Goal: Task Accomplishment & Management: Use online tool/utility

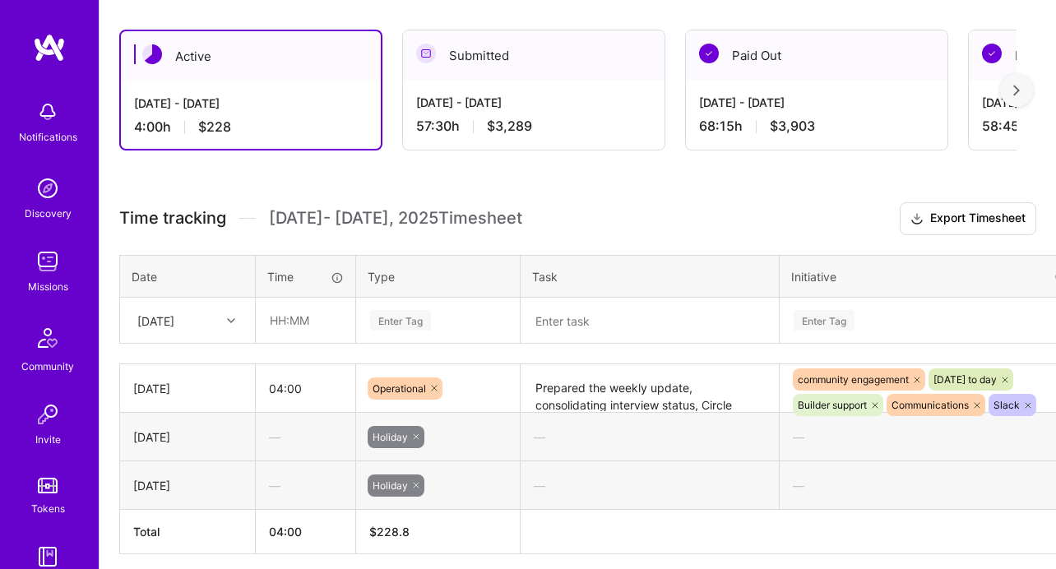
scroll to position [358, 0]
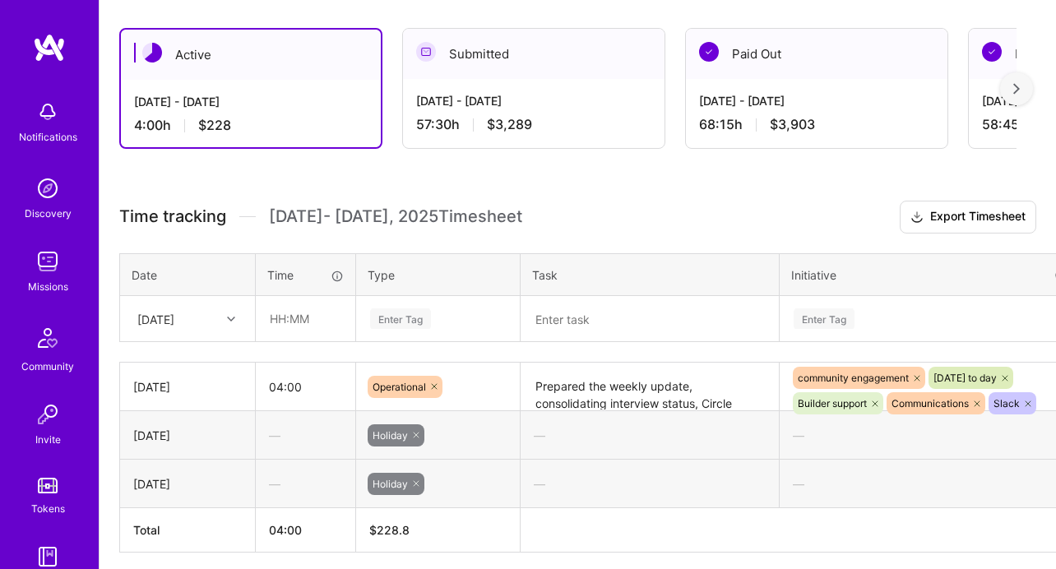
click at [213, 320] on div "[DATE]" at bounding box center [174, 318] width 91 height 27
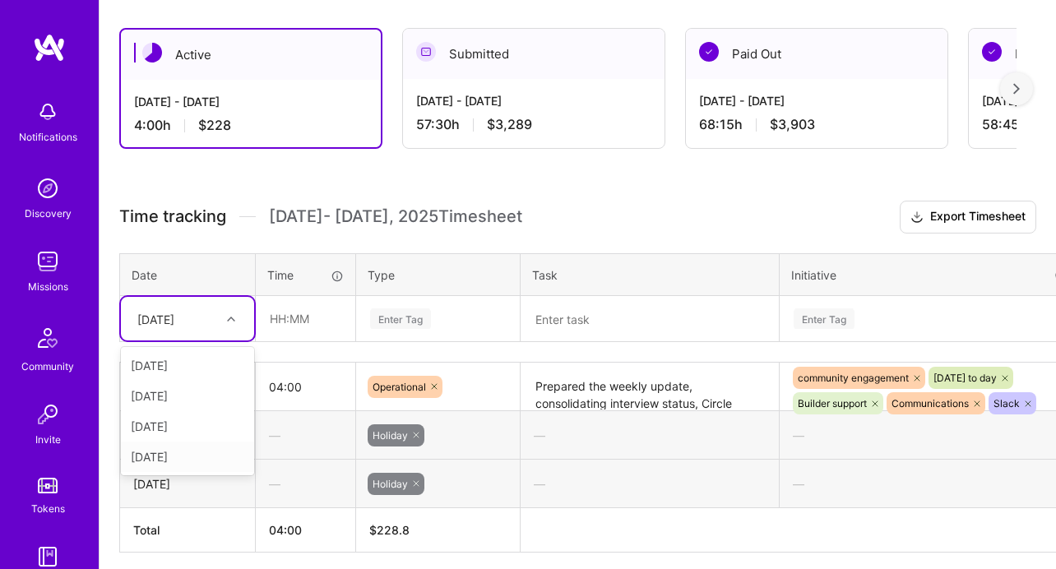
click at [204, 454] on div "[DATE]" at bounding box center [187, 456] width 133 height 30
click at [391, 312] on td "Enter Tag" at bounding box center [438, 319] width 164 height 46
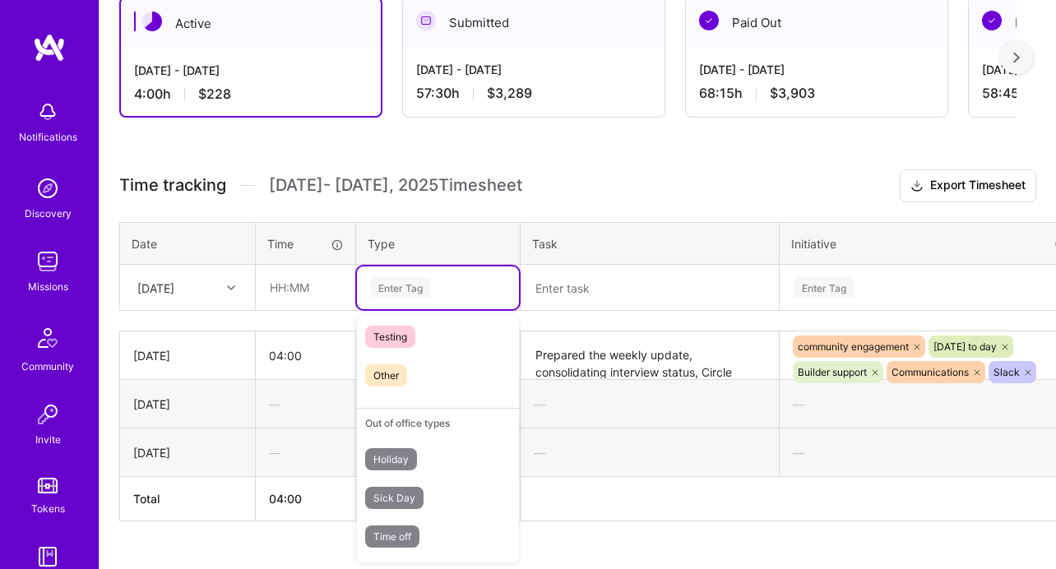
scroll to position [389, 1]
click at [406, 540] on span "Time off" at bounding box center [391, 536] width 54 height 22
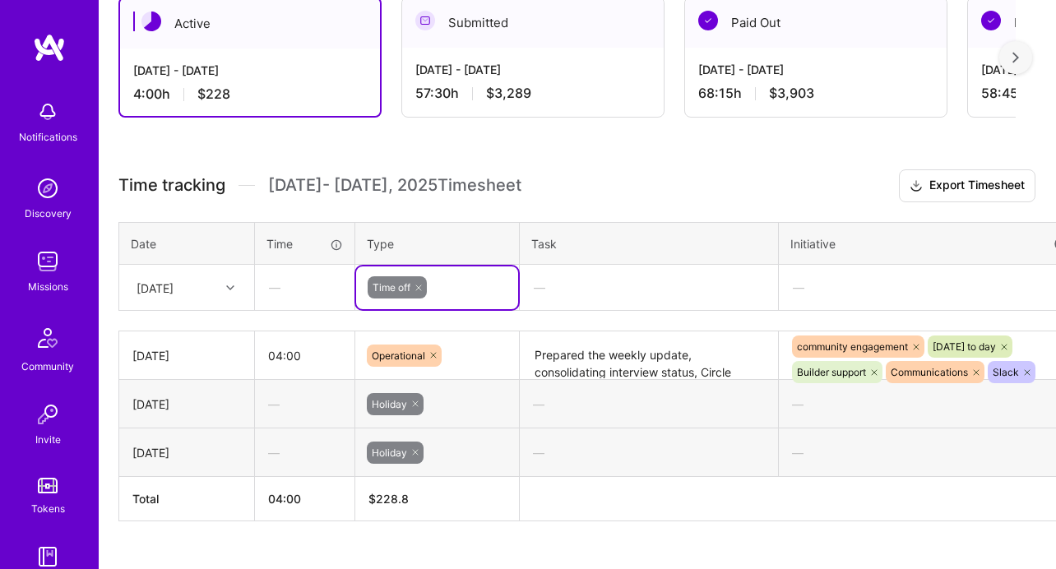
scroll to position [389, 82]
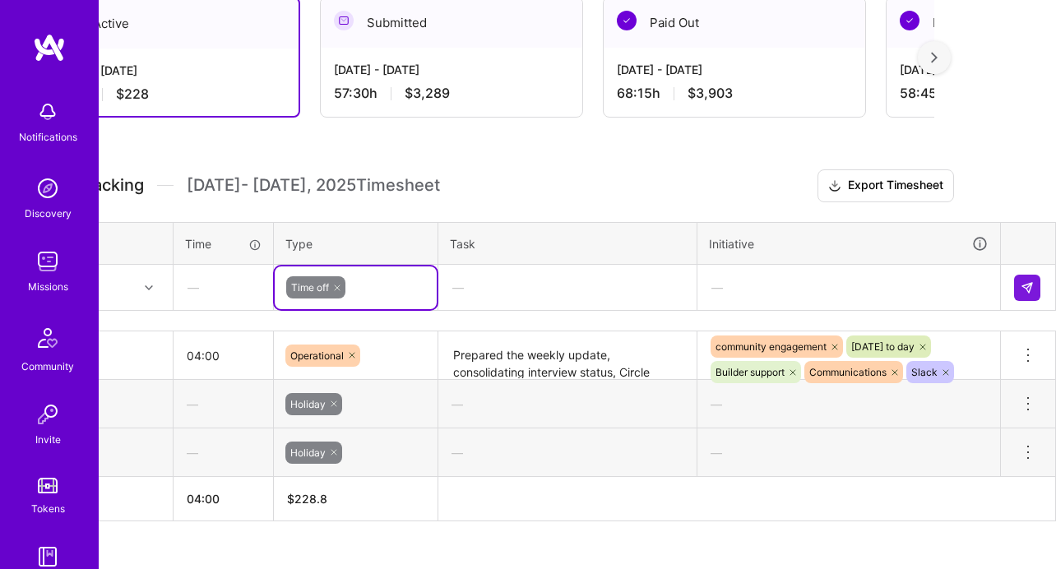
click at [1007, 283] on td at bounding box center [1028, 288] width 55 height 46
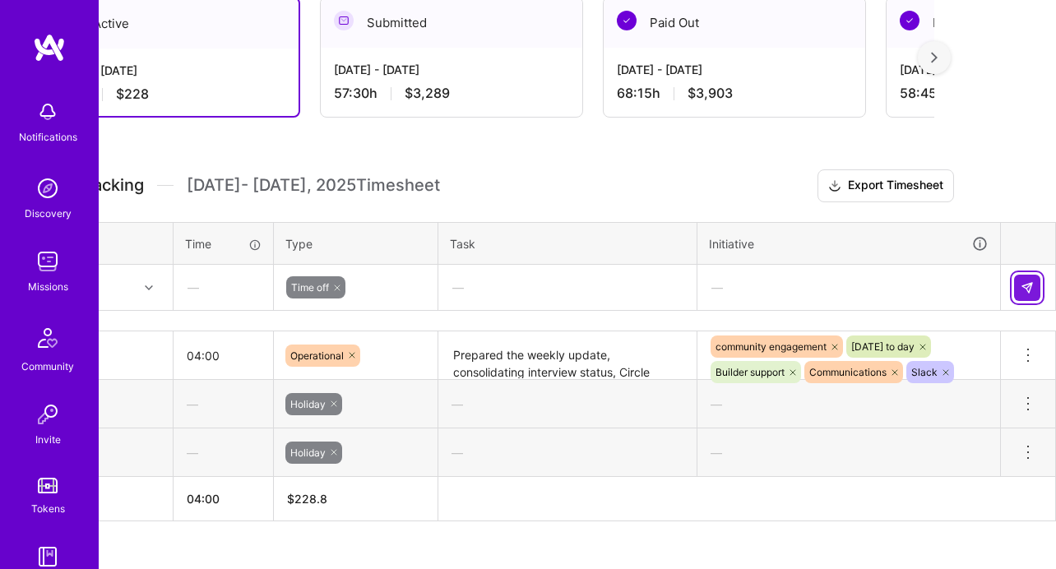
click at [1019, 283] on button at bounding box center [1027, 288] width 26 height 26
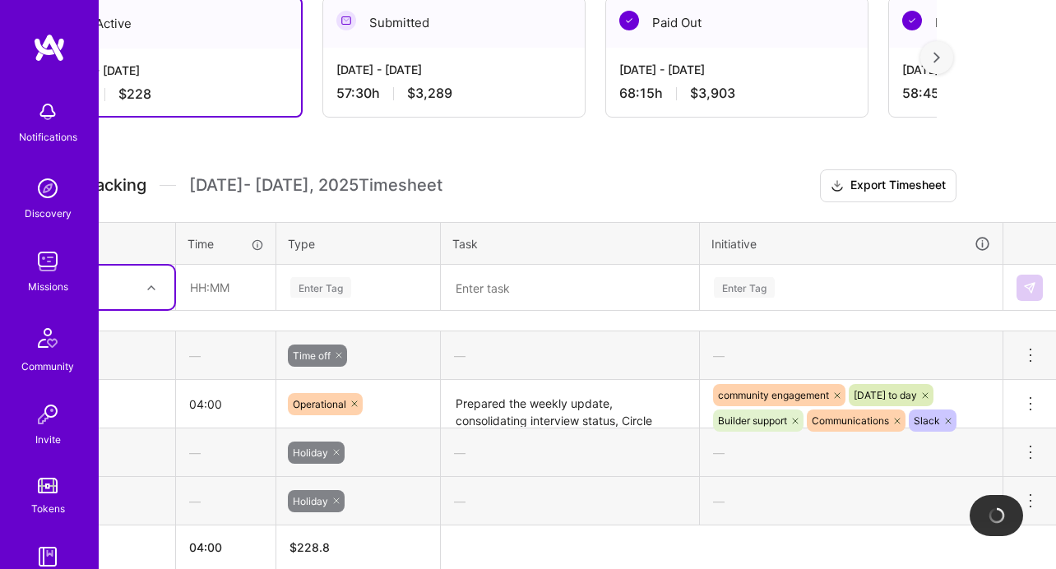
scroll to position [389, 0]
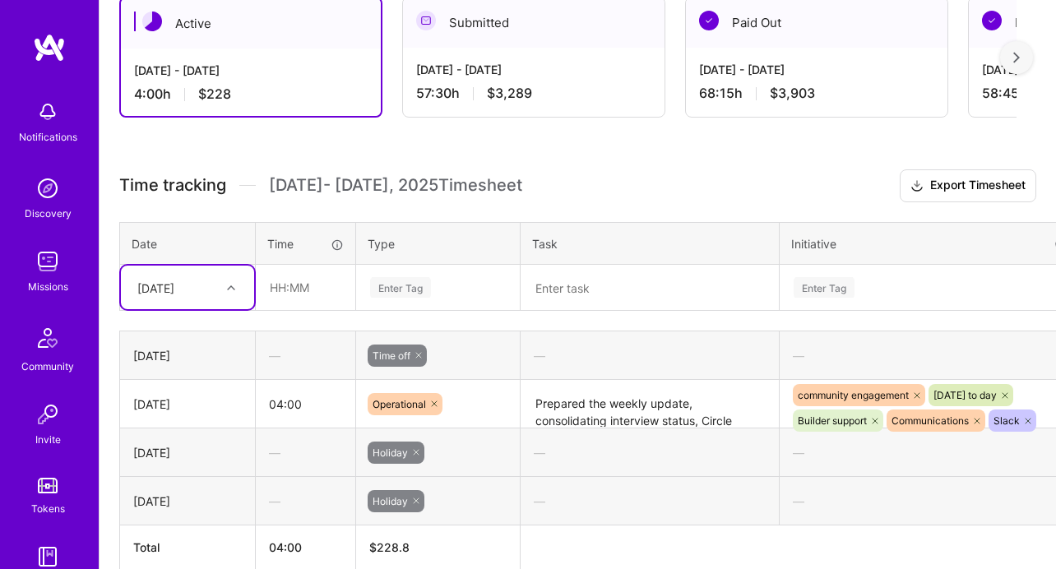
click at [174, 289] on div "[DATE]" at bounding box center [155, 287] width 37 height 17
click at [181, 432] on div "[DATE]" at bounding box center [187, 425] width 133 height 30
click at [569, 278] on textarea at bounding box center [649, 287] width 255 height 43
paste textarea "prepared and shared the AI Guild weekly update, including interview and Circle …"
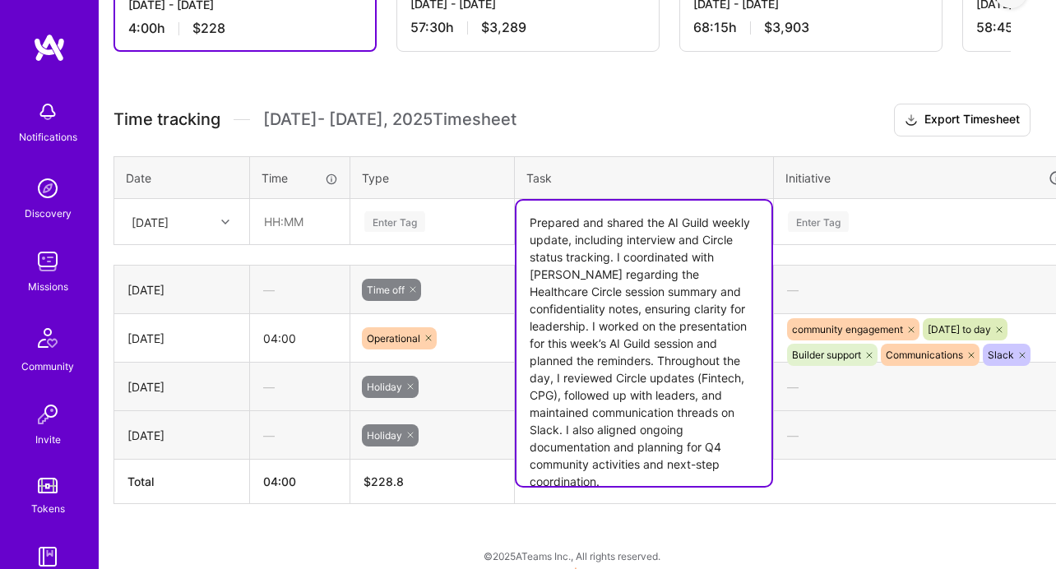
scroll to position [455, 6]
click at [636, 377] on textarea "Prepared and shared the AI Guild weekly update, including interview and Circle …" at bounding box center [643, 342] width 255 height 285
click at [620, 381] on textarea "Prepared and shared the AI Guild weekly update, including interview and Circle …" at bounding box center [643, 342] width 255 height 285
click at [585, 380] on textarea "Prepared and shared the AI Guild weekly update, including interview and Circle …" at bounding box center [643, 342] width 255 height 285
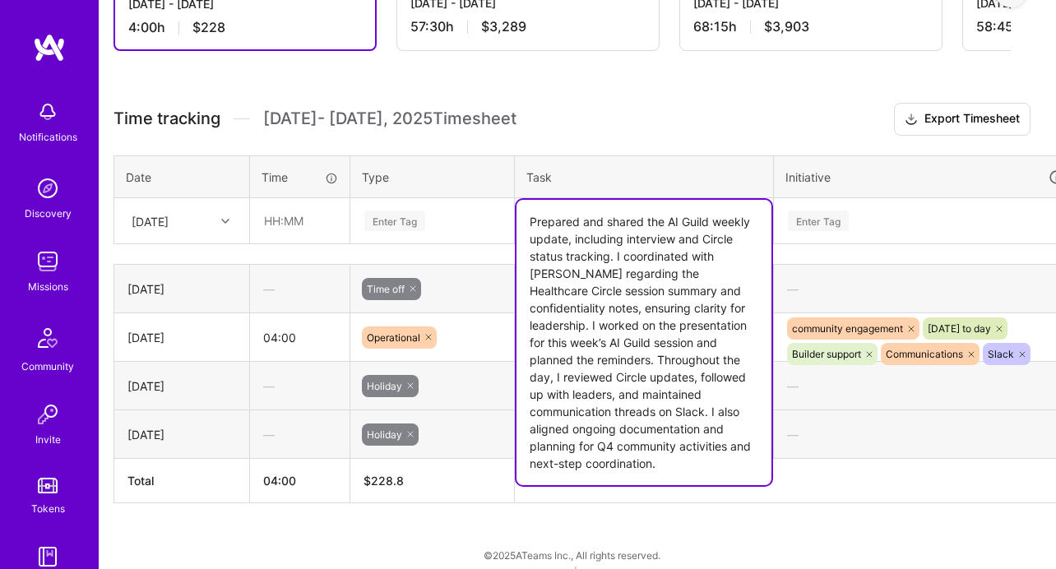
type textarea "Prepared and shared the AI Guild weekly update, including interview and Circle …"
click at [441, 215] on div "Enter Tag" at bounding box center [432, 220] width 139 height 21
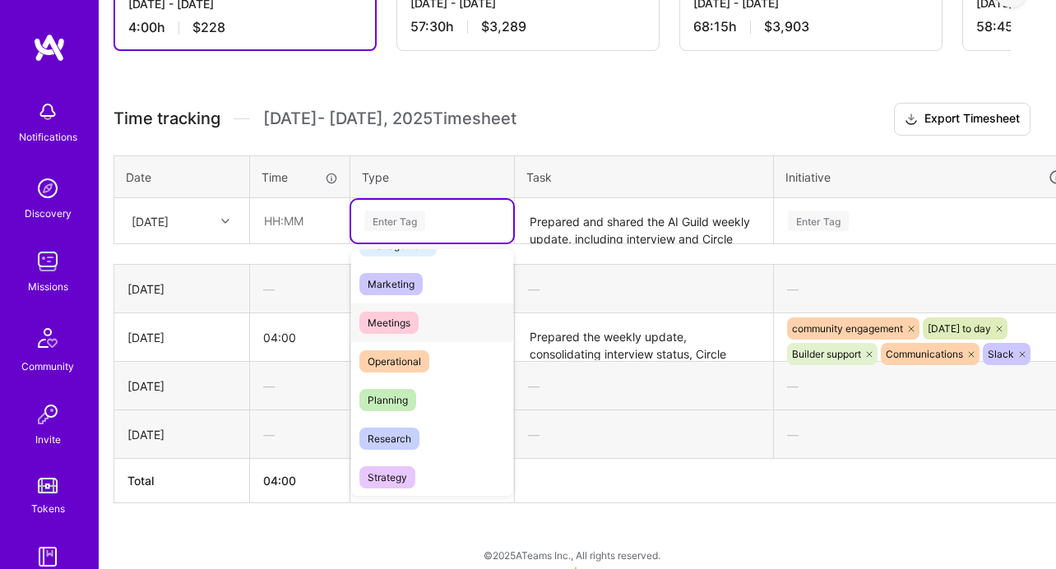
scroll to position [231, 0]
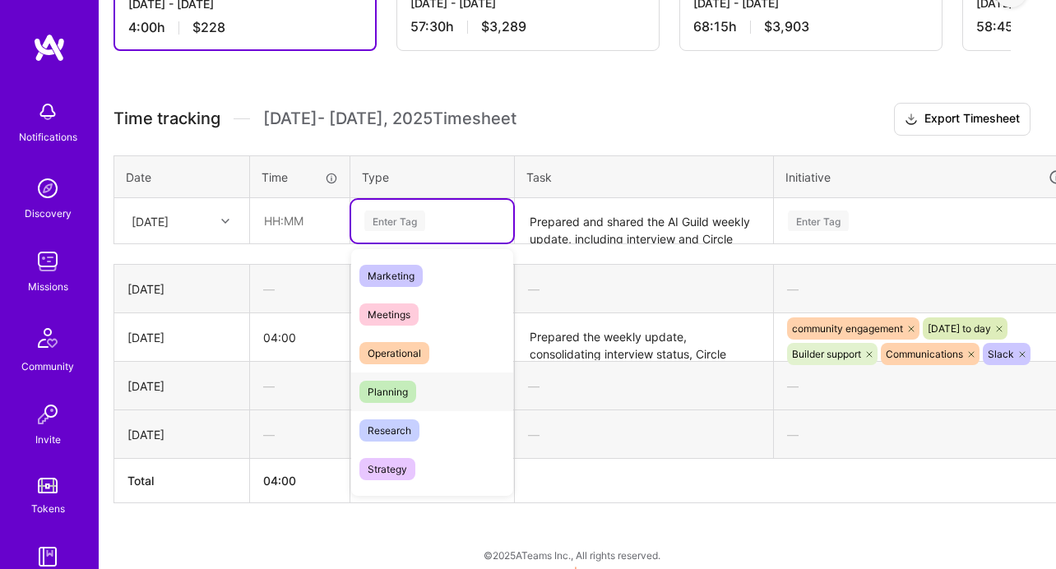
click at [423, 393] on div "Planning" at bounding box center [432, 391] width 162 height 39
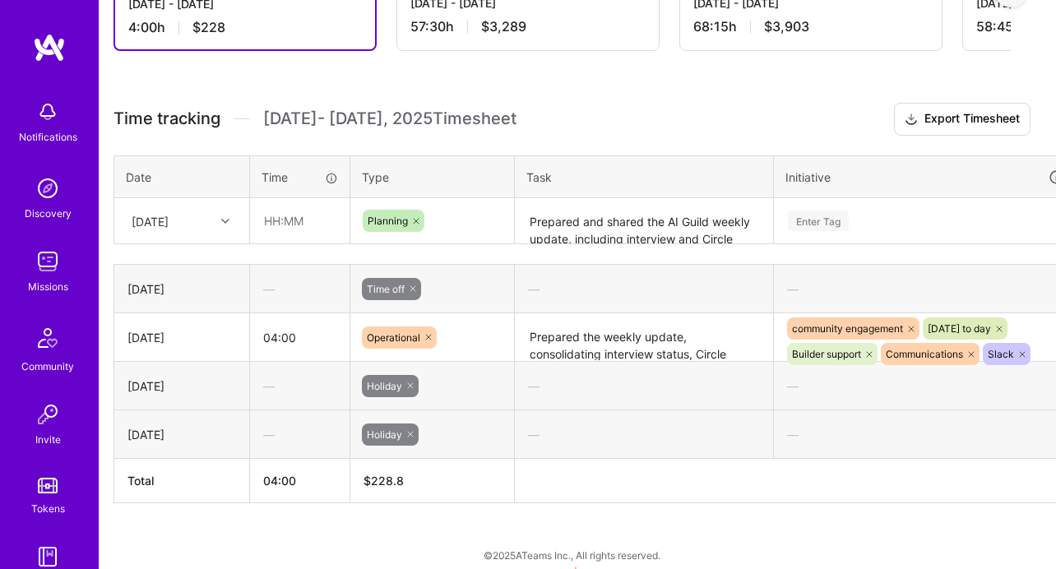
click at [892, 194] on th "Initiative" at bounding box center [925, 176] width 303 height 43
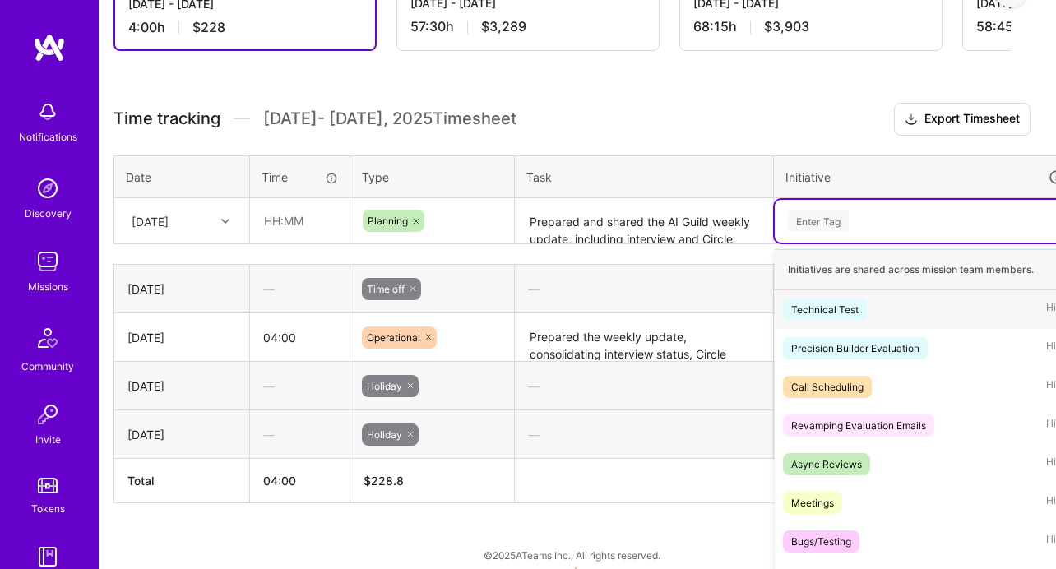
scroll to position [473, 0]
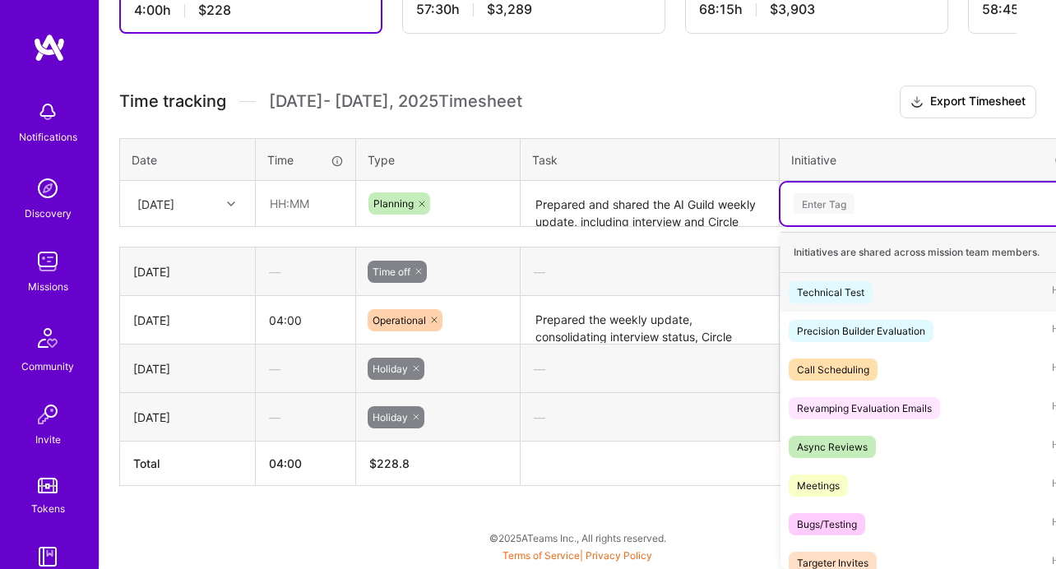
click at [862, 221] on div "Enter Tag" at bounding box center [930, 204] width 301 height 43
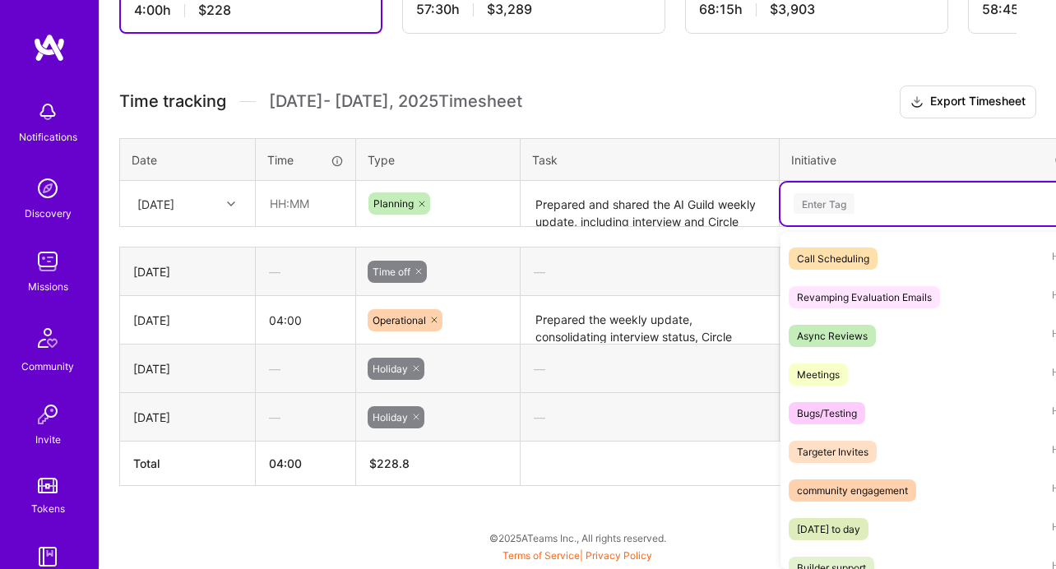
scroll to position [132, 0]
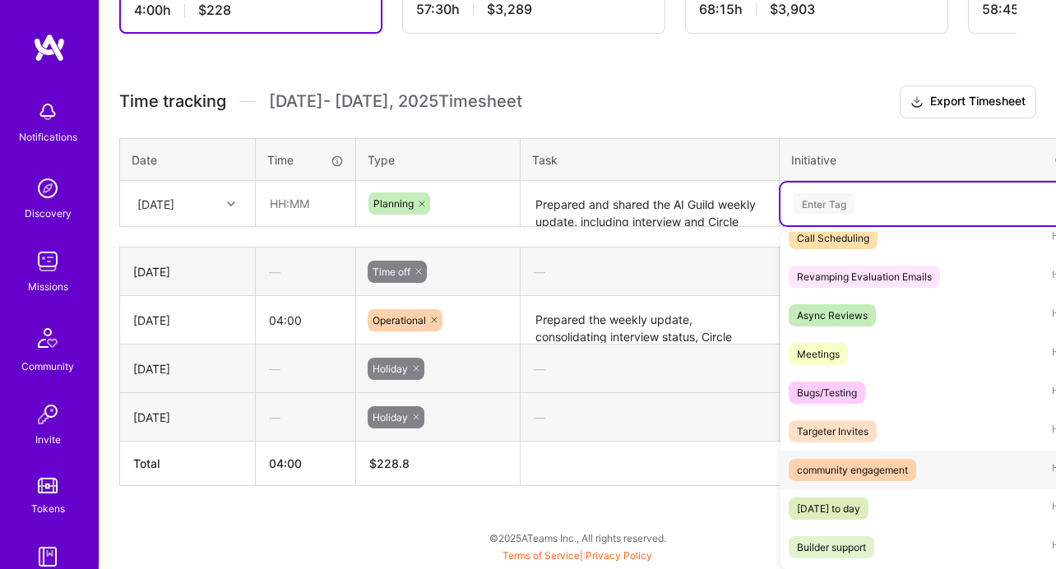
click at [872, 455] on div "community engagement Hide" at bounding box center [930, 470] width 301 height 39
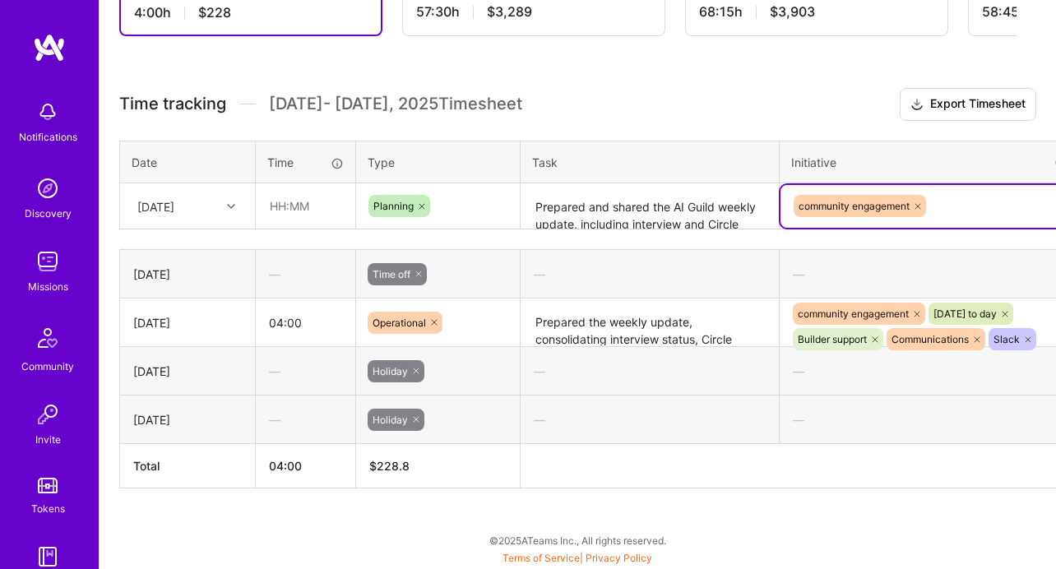
click at [957, 205] on div "community engagement" at bounding box center [931, 205] width 278 height 25
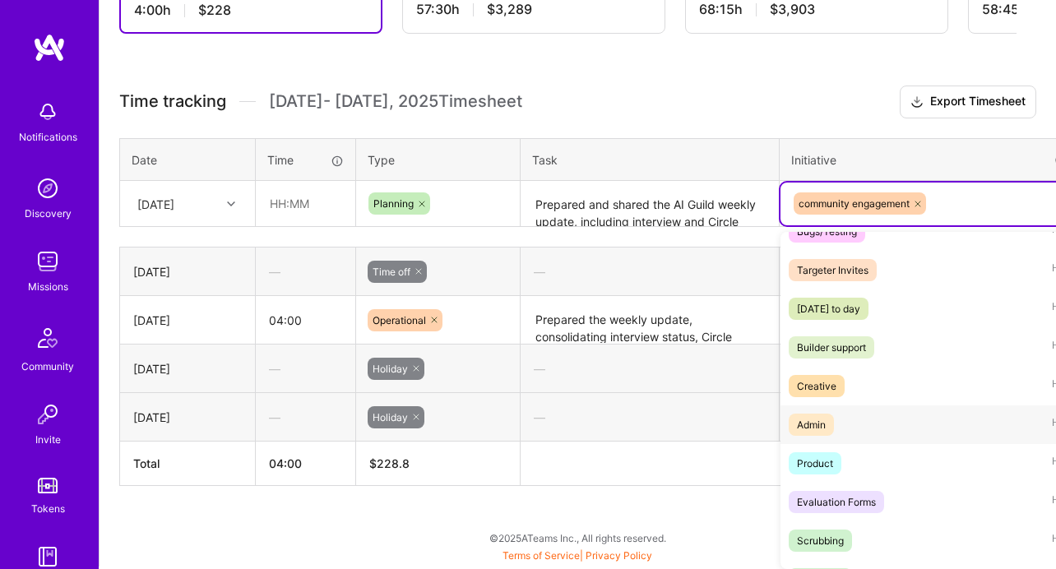
scroll to position [269, 0]
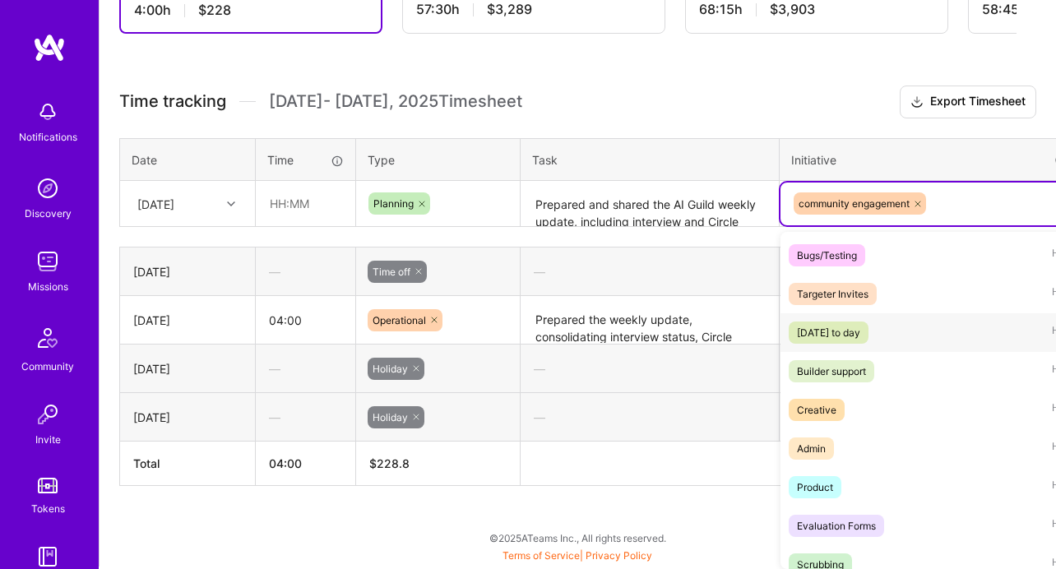
click at [860, 335] on div "[DATE] to day" at bounding box center [828, 332] width 63 height 17
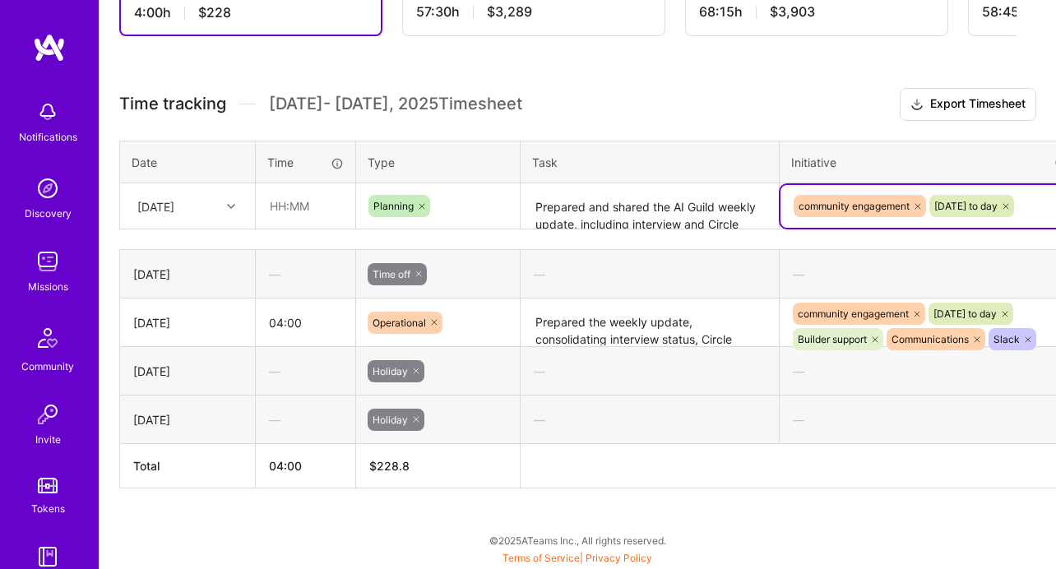
scroll to position [473, 0]
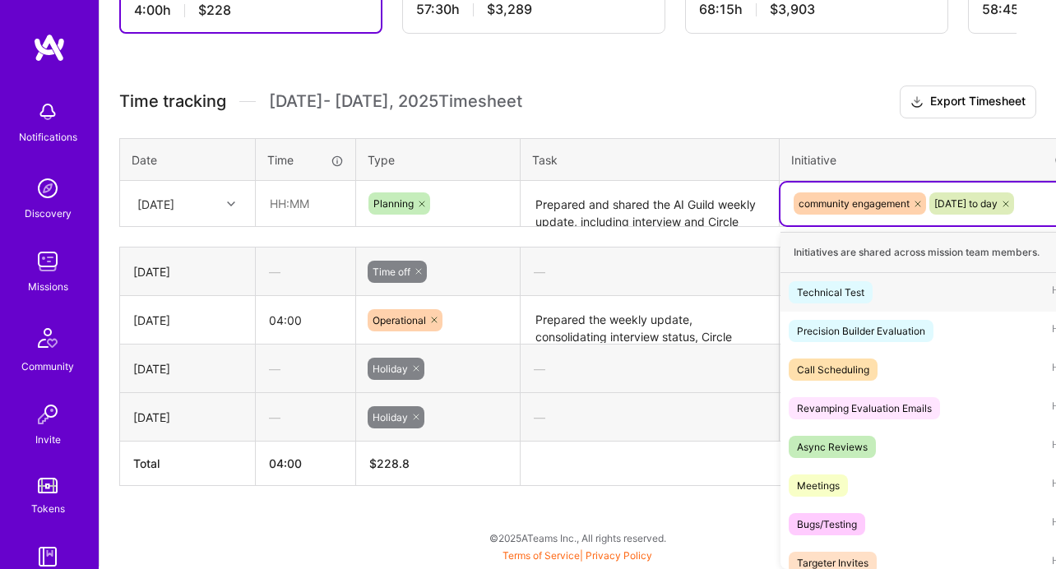
click at [977, 221] on div "community engagement [DATE] to day" at bounding box center [930, 204] width 301 height 43
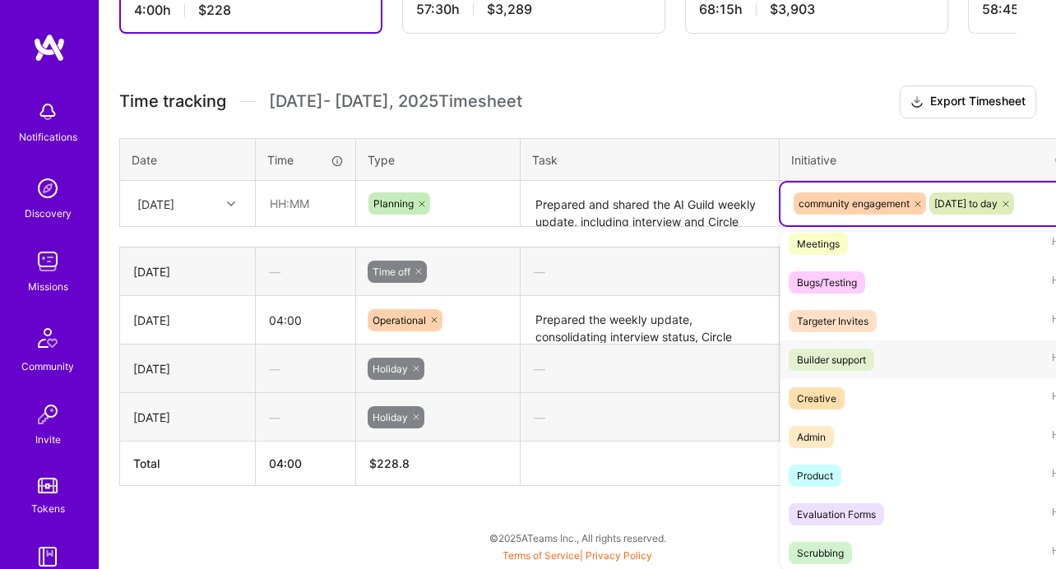
scroll to position [249, 0]
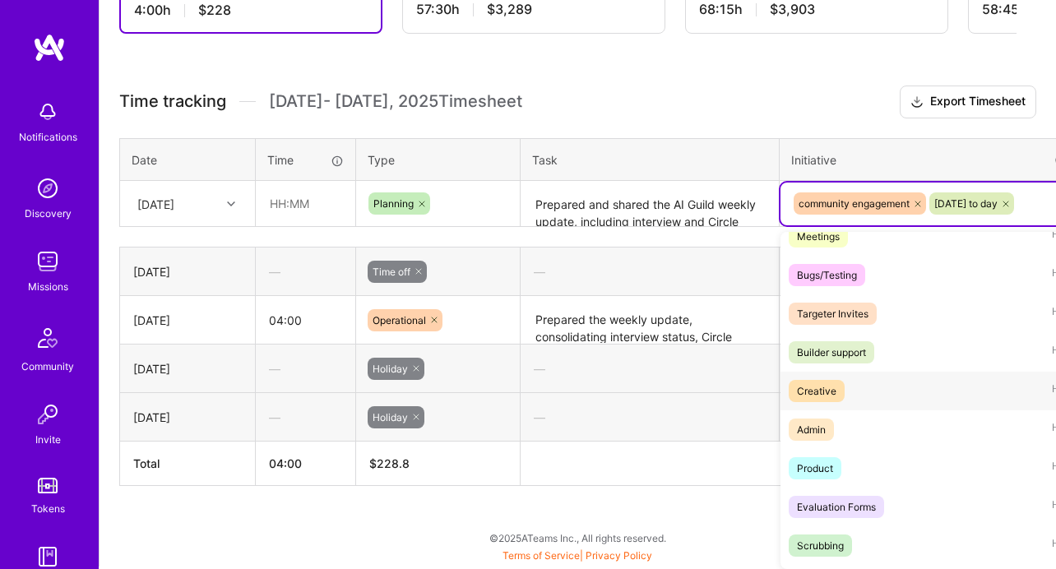
click at [881, 398] on div "Creative Hide" at bounding box center [930, 391] width 301 height 39
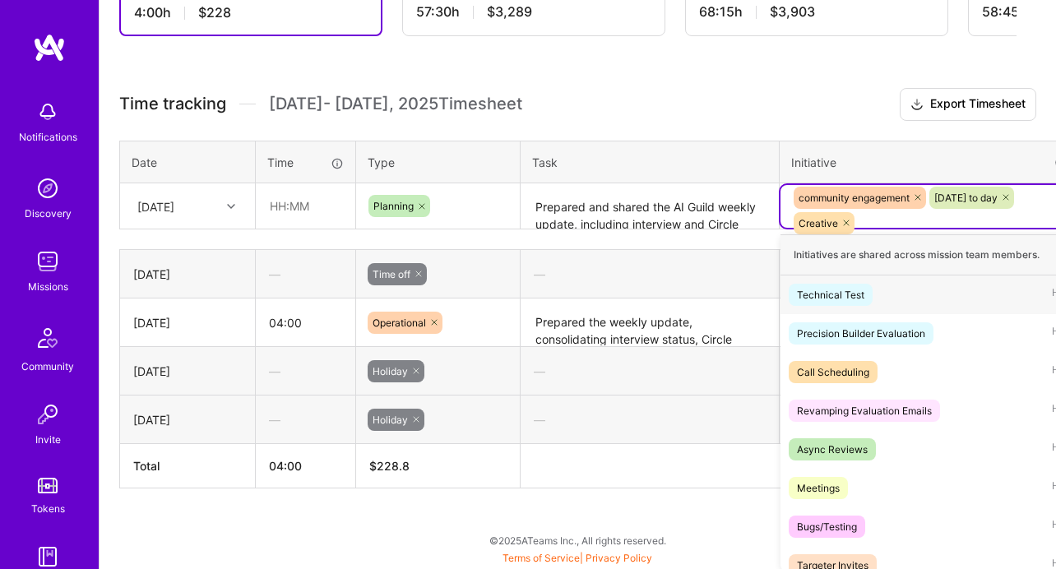
scroll to position [473, 0]
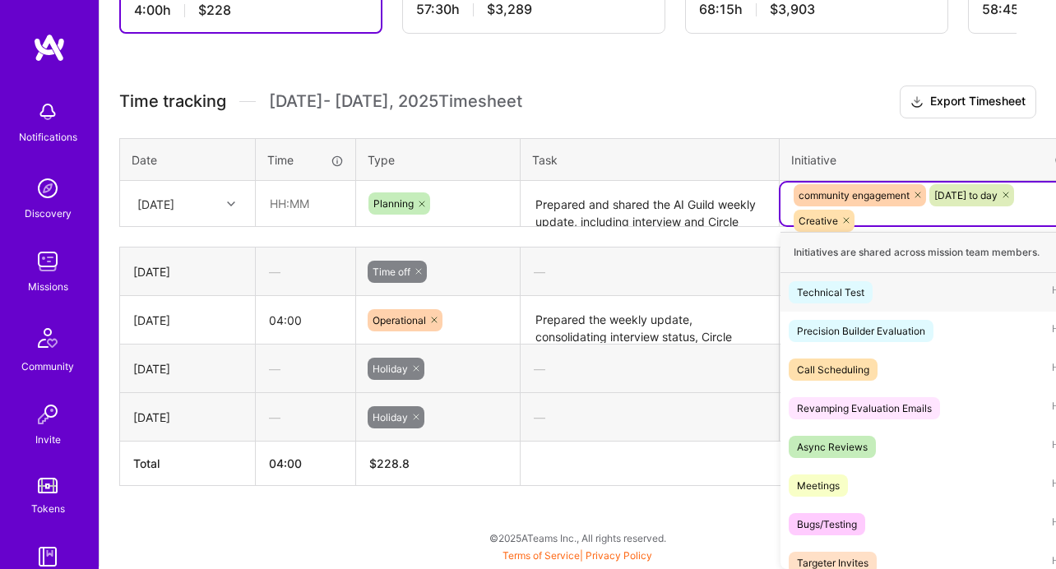
click at [967, 219] on div "community engagement [DATE] to day Creative" at bounding box center [931, 208] width 278 height 51
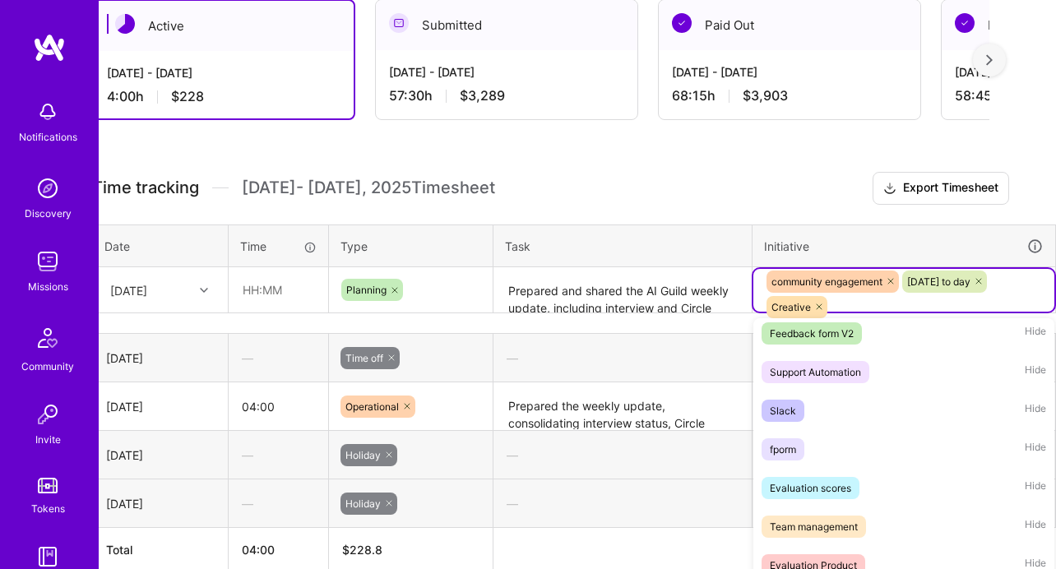
scroll to position [1440, 0]
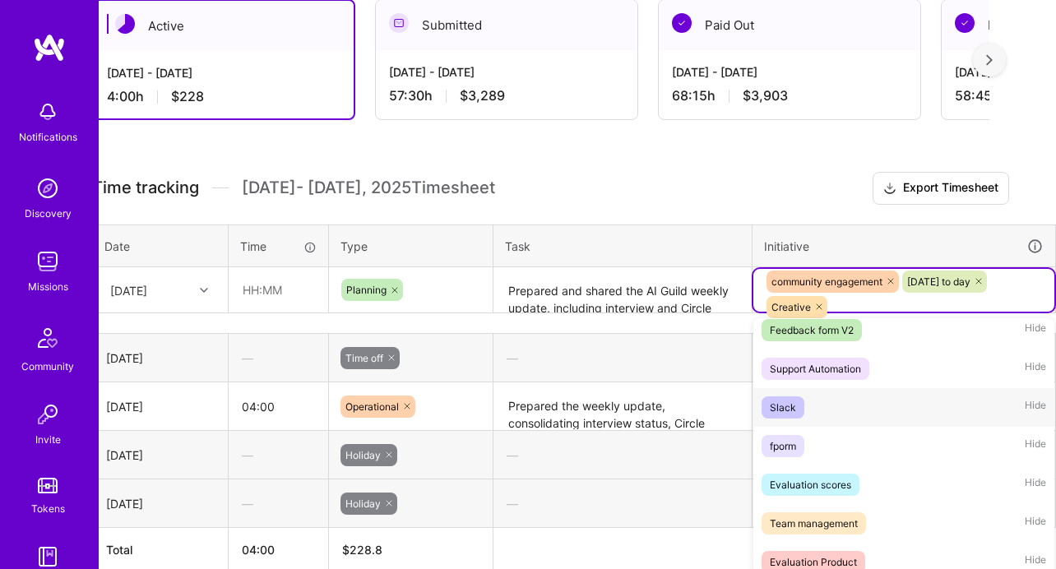
click at [839, 404] on div "Slack Hide" at bounding box center [903, 407] width 301 height 39
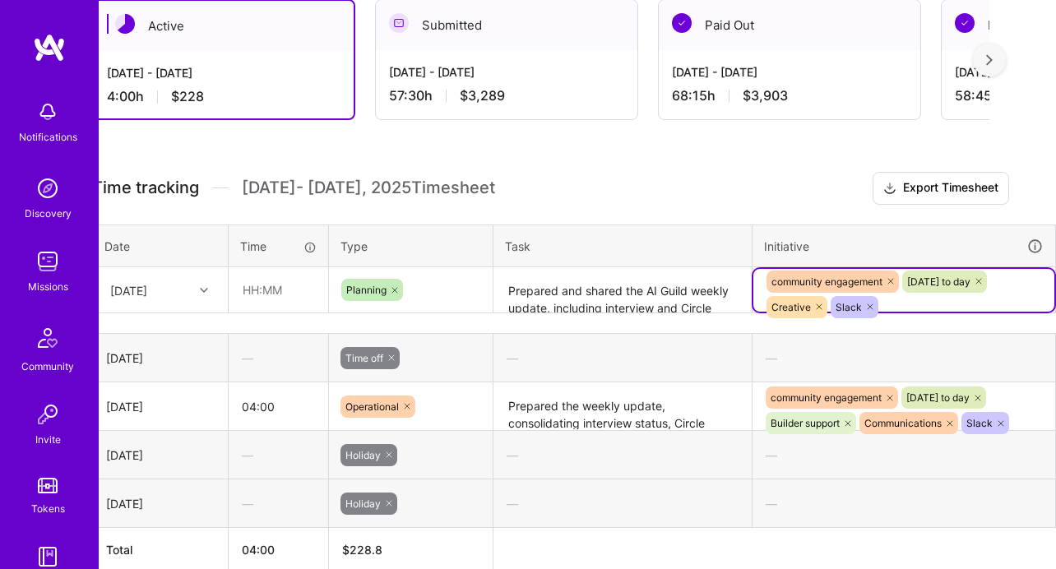
click at [899, 340] on div "—" at bounding box center [903, 358] width 303 height 44
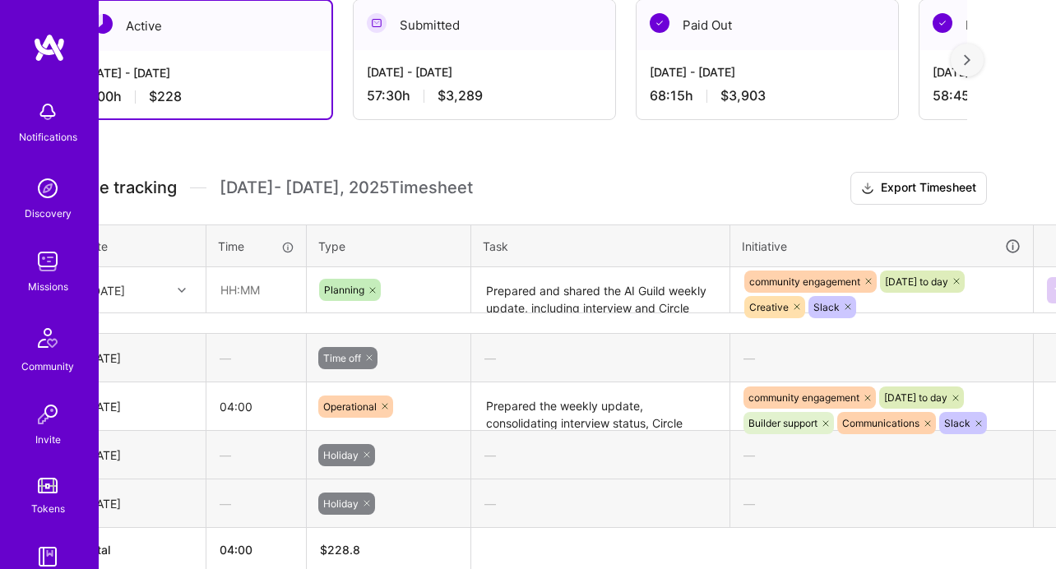
scroll to position [386, 82]
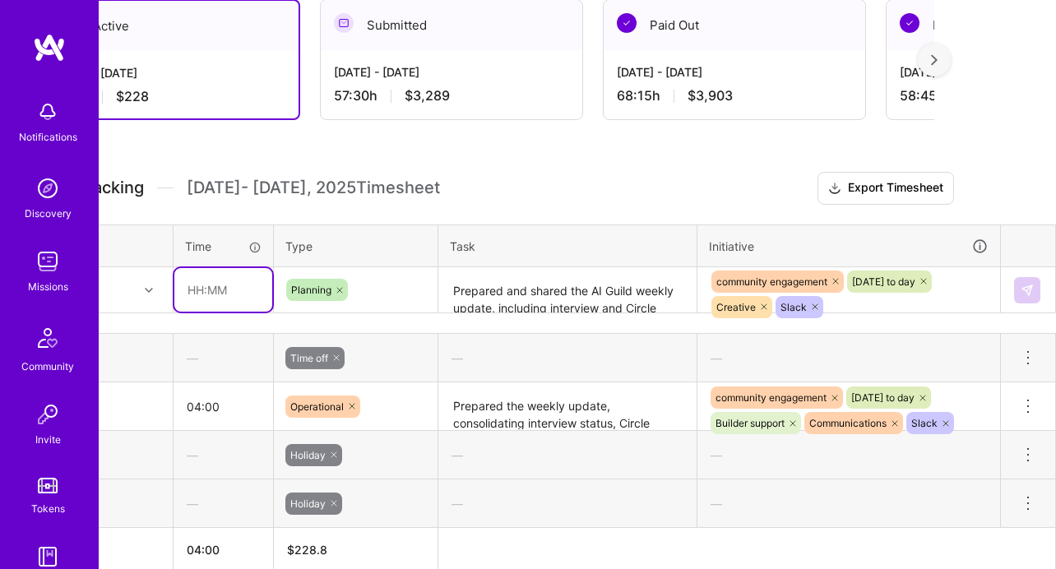
click at [192, 293] on input "text" at bounding box center [223, 290] width 98 height 44
type input "05:00"
click at [1033, 284] on button at bounding box center [1027, 290] width 26 height 26
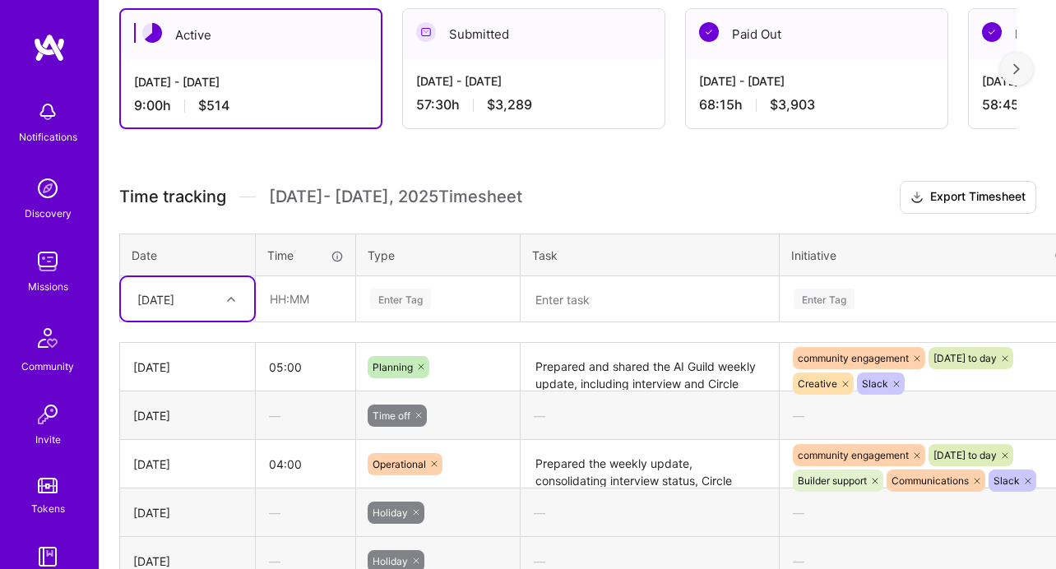
scroll to position [364, 0]
